Goal: Check status

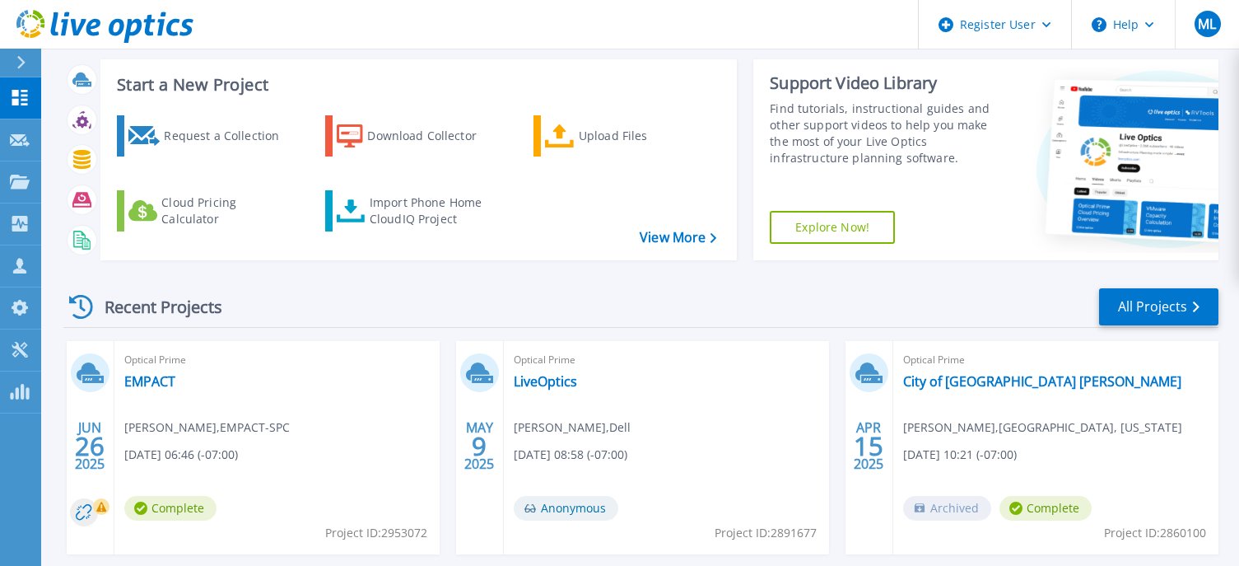
scroll to position [165, 0]
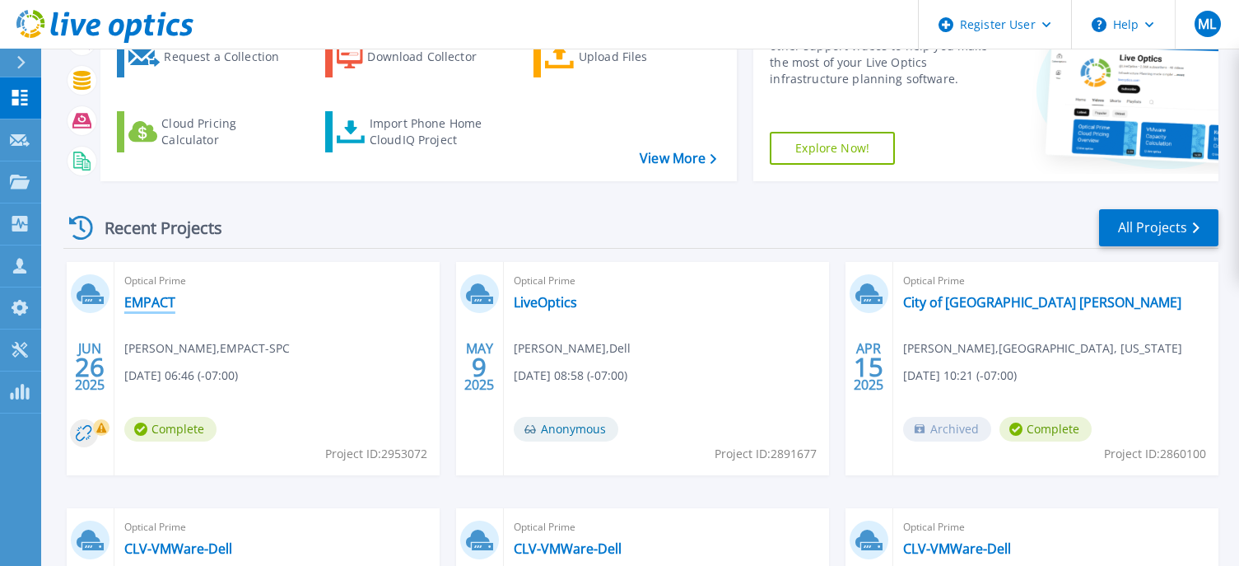
click at [151, 303] on link "EMPACT" at bounding box center [149, 302] width 51 height 16
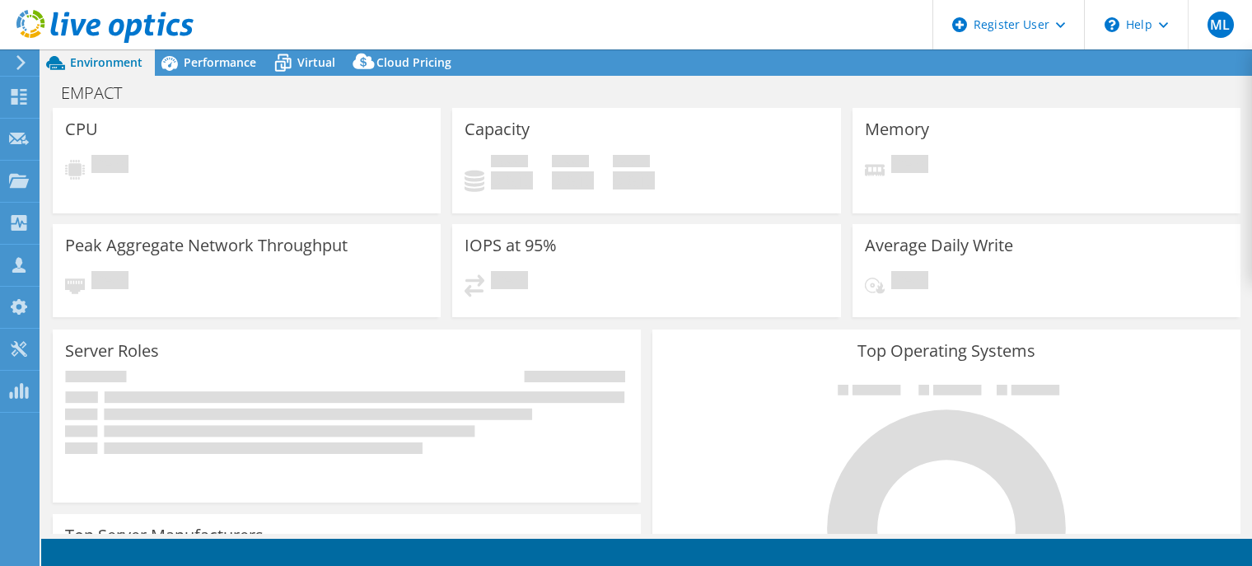
select select "USD"
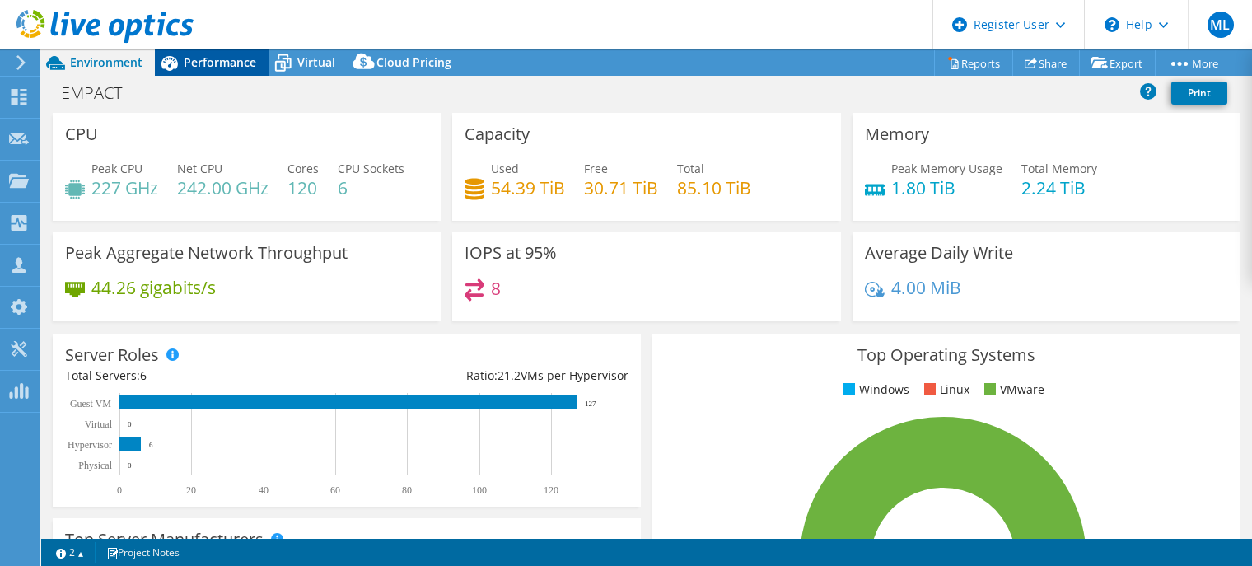
click at [215, 66] on span "Performance" at bounding box center [220, 62] width 72 height 16
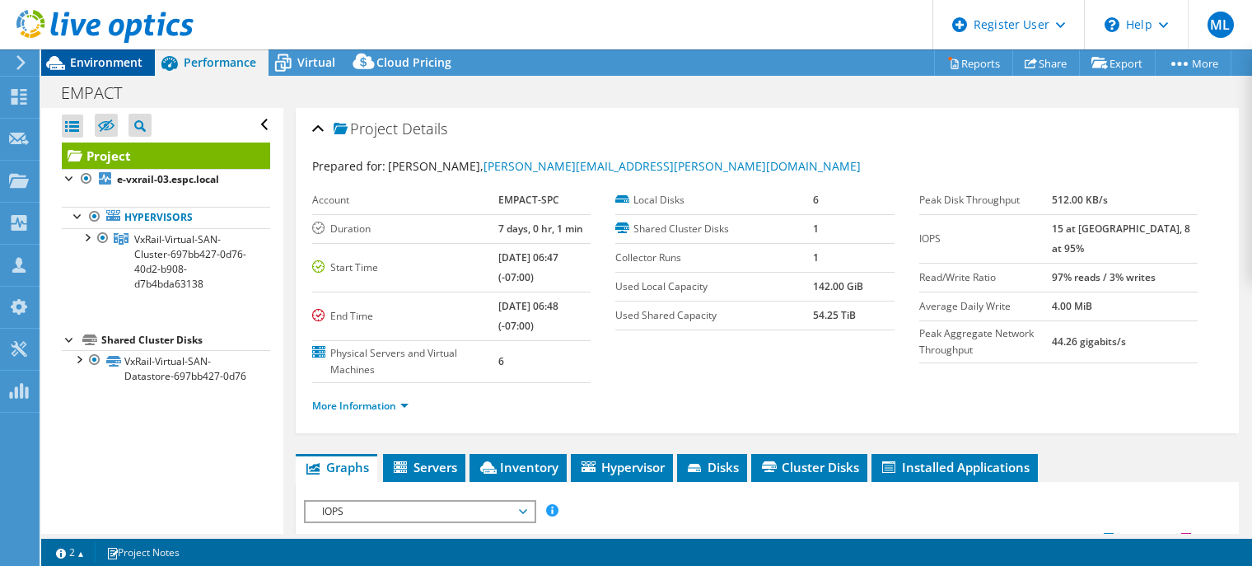
drag, startPoint x: 113, startPoint y: 63, endPoint x: 134, endPoint y: 64, distance: 21.5
click at [113, 63] on span "Environment" at bounding box center [106, 62] width 72 height 16
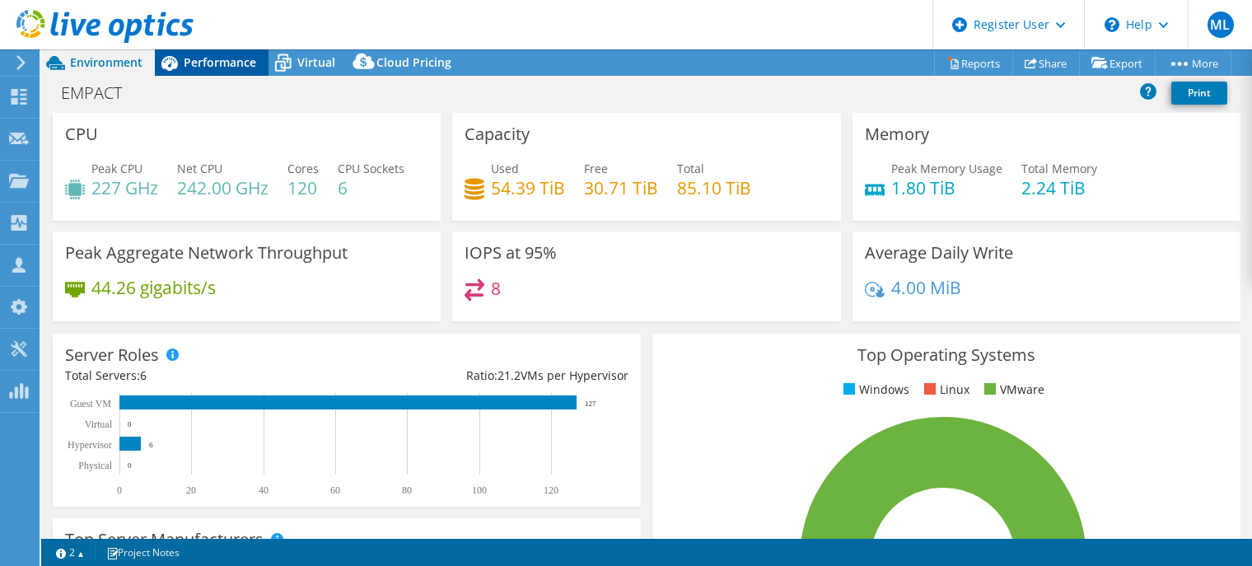
click at [236, 58] on span "Performance" at bounding box center [220, 62] width 72 height 16
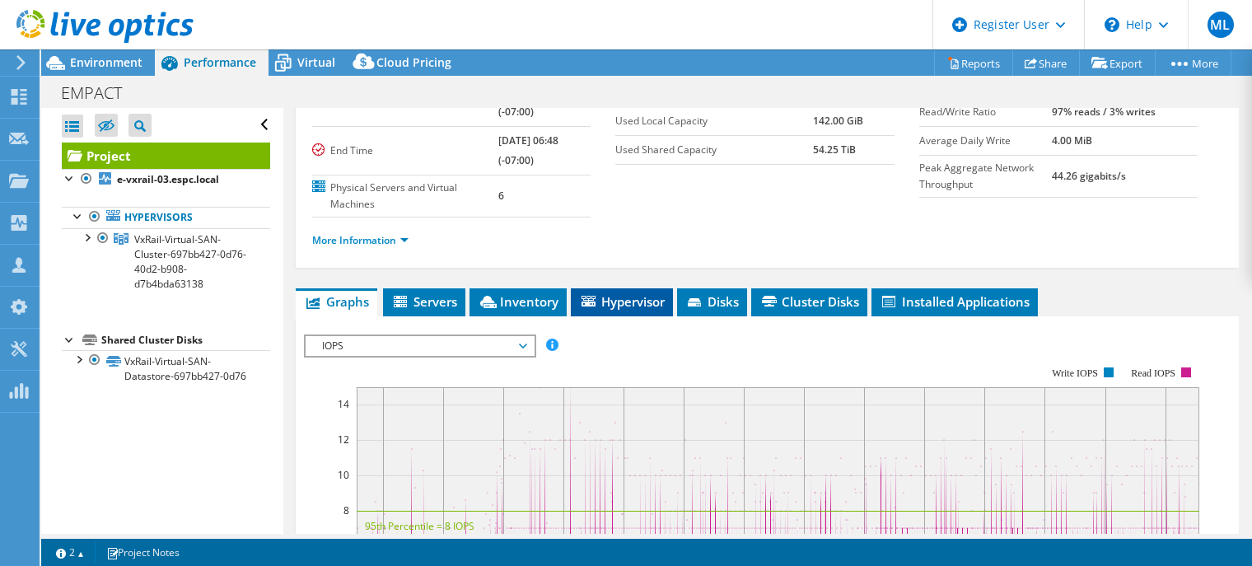
scroll to position [82, 0]
